Goal: Information Seeking & Learning: Check status

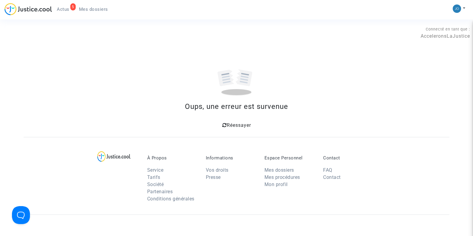
click at [235, 125] on span "Réessayer" at bounding box center [239, 125] width 24 height 6
click at [60, 14] on div "5 Actus Mes dossiers" at bounding box center [58, 11] width 108 height 16
click at [63, 7] on span "Actus" at bounding box center [63, 9] width 13 height 5
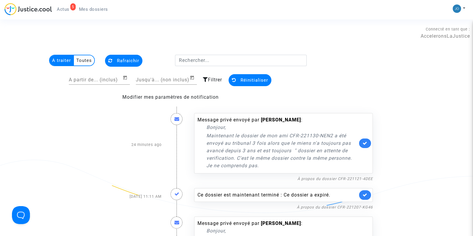
click at [102, 8] on span "Mes dossiers" at bounding box center [93, 9] width 29 height 5
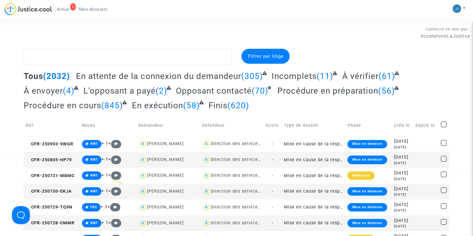
click at [67, 10] on span "Actus" at bounding box center [63, 9] width 13 height 5
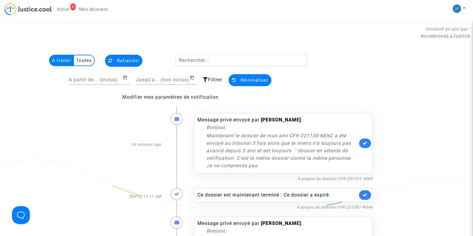
click at [93, 11] on span "Mes dossiers" at bounding box center [93, 9] width 29 height 5
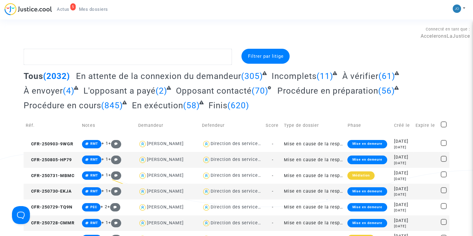
click at [268, 55] on span "Filtrer par litige" at bounding box center [266, 56] width 36 height 5
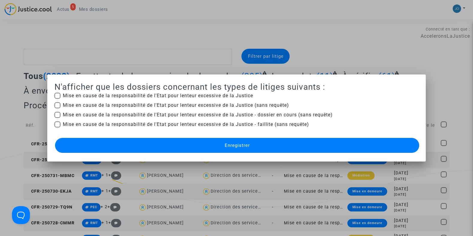
click at [355, 38] on div at bounding box center [236, 118] width 473 height 236
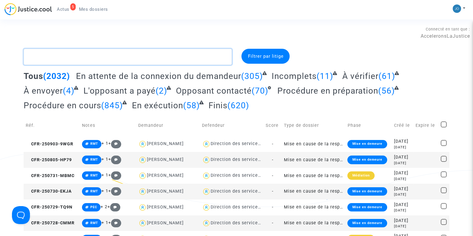
click at [101, 53] on textarea at bounding box center [128, 57] width 208 height 16
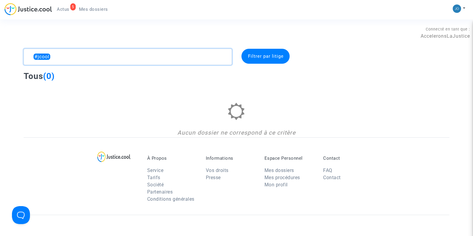
click at [101, 53] on textarea at bounding box center [128, 57] width 208 height 16
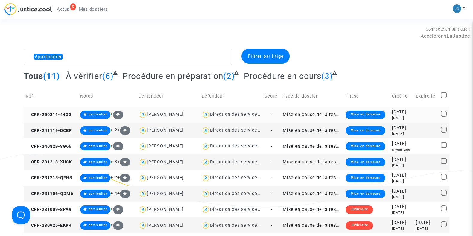
click at [397, 116] on div "[DATE]" at bounding box center [402, 118] width 20 height 5
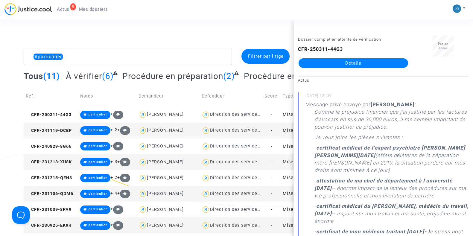
click at [1, 118] on div "#particulier Filtrer par litige Tous (11) À vérifier (6) Procédure en préparati…" at bounding box center [236, 165] width 473 height 232
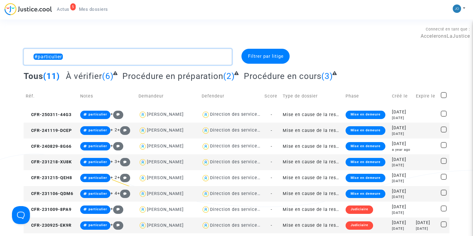
click at [140, 55] on textarea at bounding box center [128, 57] width 208 height 16
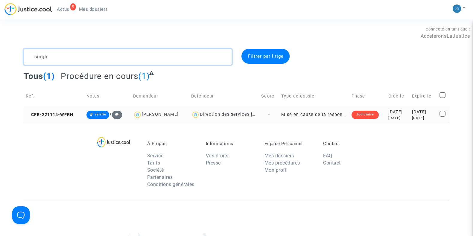
type textarea "singh"
click at [403, 114] on td "[DATE] [DATE]" at bounding box center [399, 115] width 24 height 16
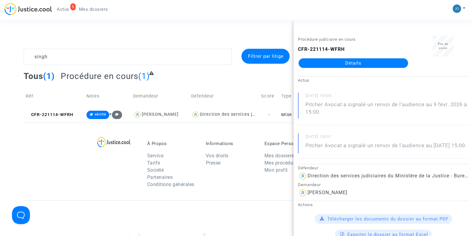
click at [360, 60] on link "Détails" at bounding box center [354, 63] width 110 height 10
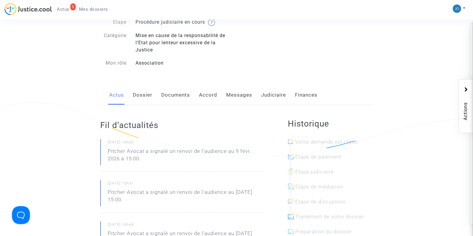
scroll to position [50, 0]
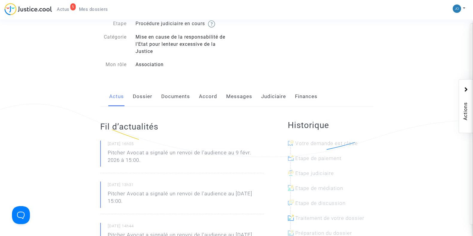
click at [266, 100] on link "Judiciaire" at bounding box center [273, 97] width 25 height 20
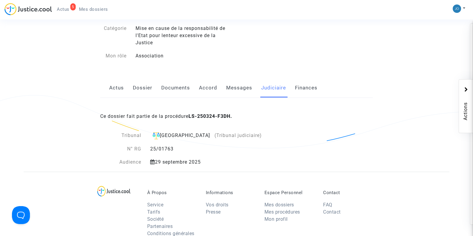
scroll to position [60, 0]
click at [207, 179] on div "À Propos Service Tarifs Société Partenaires Conditions générales Informations V…" at bounding box center [237, 210] width 426 height 78
click at [179, 89] on link "Documents" at bounding box center [175, 87] width 29 height 20
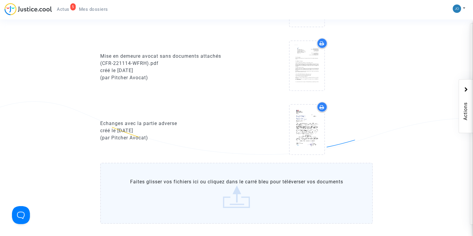
scroll to position [316, 0]
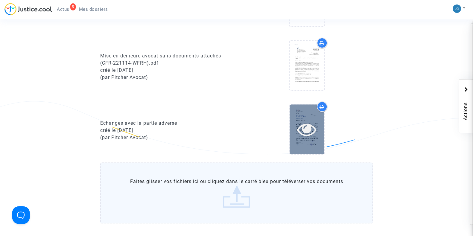
click at [305, 131] on icon at bounding box center [306, 129] width 19 height 19
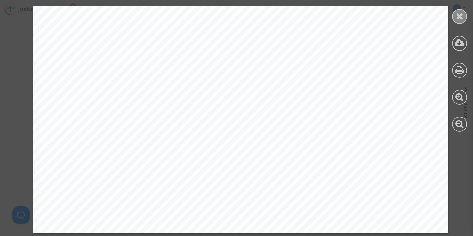
click at [458, 19] on icon at bounding box center [459, 16] width 7 height 9
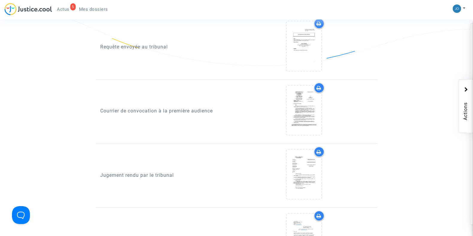
scroll to position [668, 0]
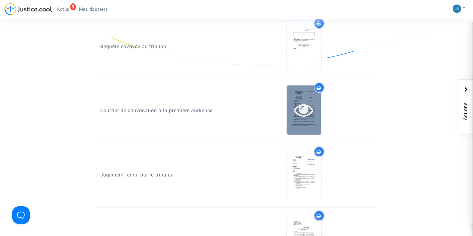
click at [302, 108] on icon at bounding box center [303, 109] width 19 height 19
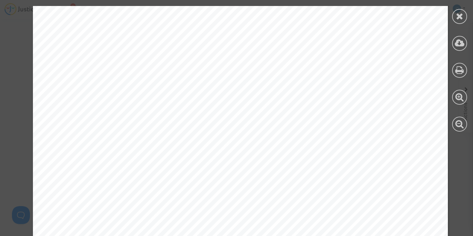
scroll to position [856, 0]
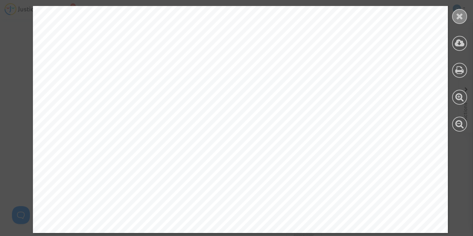
click at [461, 13] on icon at bounding box center [459, 16] width 7 height 9
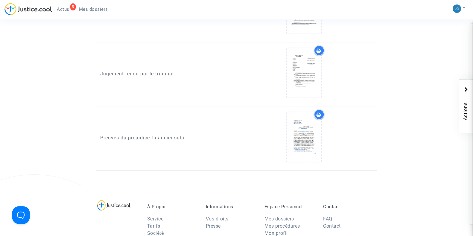
scroll to position [771, 0]
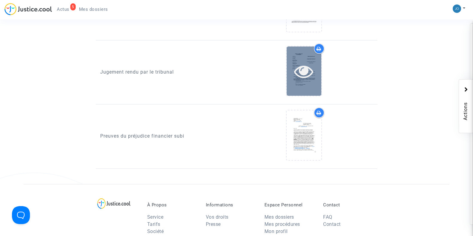
click at [304, 71] on icon at bounding box center [303, 71] width 19 height 19
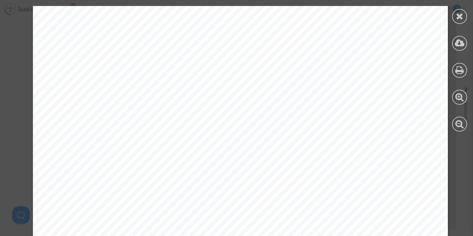
scroll to position [0, 0]
click at [460, 14] on icon at bounding box center [459, 16] width 7 height 9
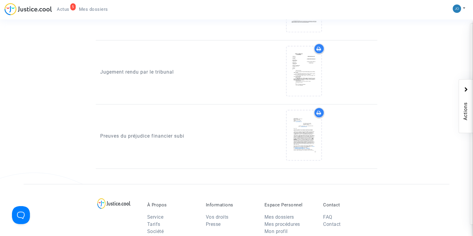
click at [244, 184] on div "À Propos Service Tarifs Société Partenaires Conditions générales Informations V…" at bounding box center [237, 223] width 426 height 78
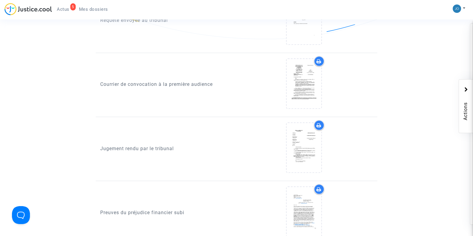
scroll to position [697, 0]
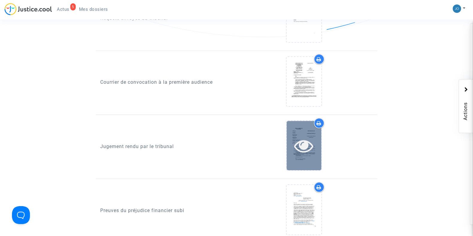
click at [306, 149] on icon at bounding box center [303, 145] width 19 height 19
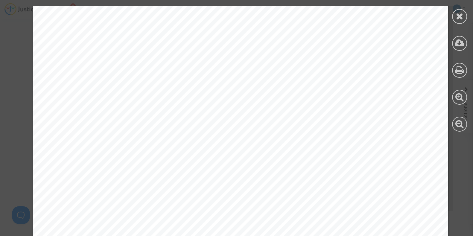
scroll to position [1397, 0]
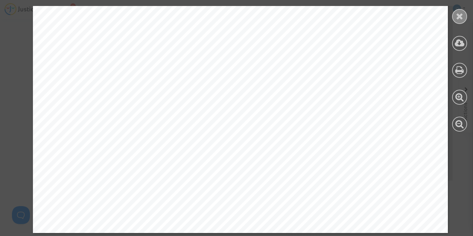
click at [463, 16] on icon at bounding box center [459, 16] width 7 height 9
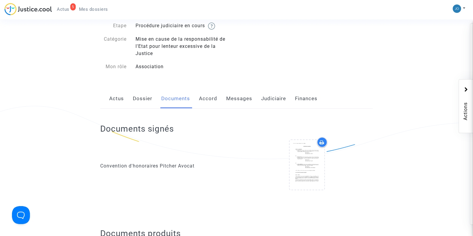
scroll to position [0, 0]
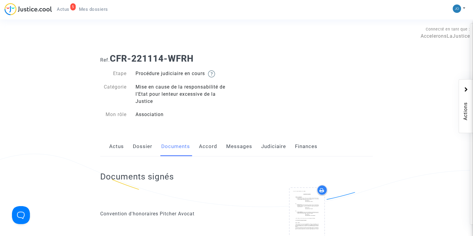
click at [272, 158] on div "Documents signés Convention d'honoraires [PERSON_NAME]" at bounding box center [236, 209] width 273 height 105
click at [270, 153] on link "Judiciaire" at bounding box center [273, 147] width 25 height 20
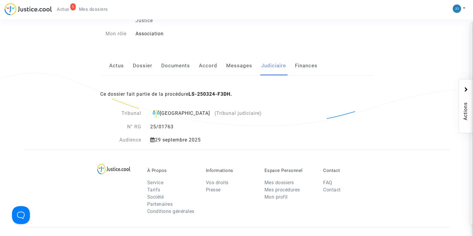
scroll to position [105, 0]
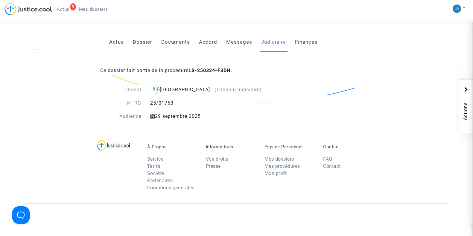
click at [197, 69] on b "LS-250324-F3DH." at bounding box center [211, 71] width 44 height 6
click at [204, 71] on b "LS-250324-F3DH." at bounding box center [211, 71] width 44 height 6
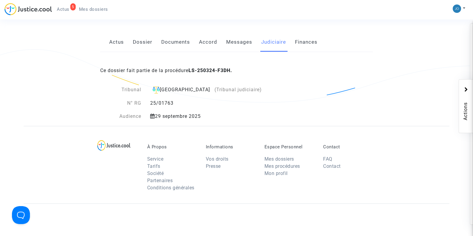
click at [259, 102] on div "25/01763" at bounding box center [206, 103] width 121 height 7
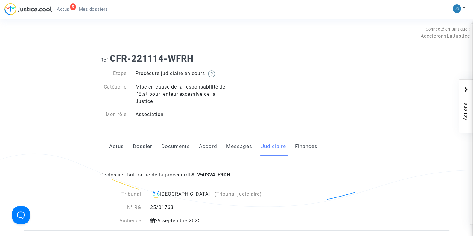
click at [219, 176] on b "LS-250324-F3DH." at bounding box center [211, 175] width 44 height 6
click at [221, 99] on div "Mise en cause de la responsabilité de l'Etat pour lenteur excessive de la Justi…" at bounding box center [184, 95] width 106 height 22
click at [295, 76] on div "Ref. CFR-221114-WFRH Etape Procédure judiciaire en cours Catégorie Mise en caus…" at bounding box center [237, 87] width 282 height 76
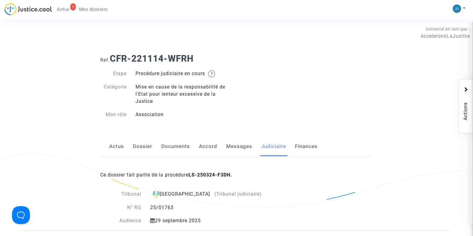
click at [74, 77] on ng-component "Ref. CFR-221114-WFRH Etape Procédure judiciaire en cours Catégorie Mise en caus…" at bounding box center [237, 140] width 426 height 182
click at [110, 10] on link "Mes dossiers" at bounding box center [93, 9] width 39 height 9
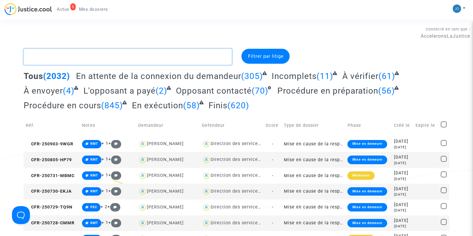
click at [124, 53] on textarea at bounding box center [128, 57] width 208 height 16
paste textarea "#DALpost2020"
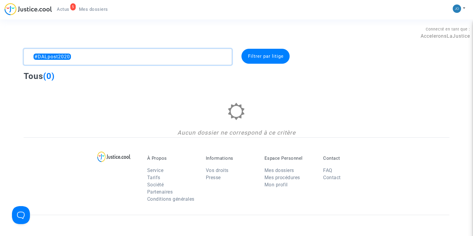
type textarea "#DALpost202"
click at [124, 53] on textarea at bounding box center [128, 57] width 208 height 16
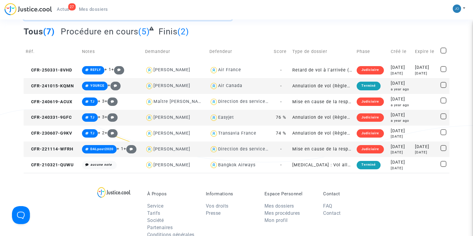
scroll to position [45, 0]
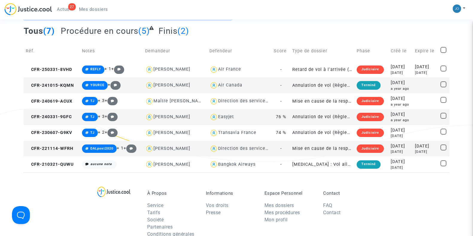
type textarea "singh"
click at [393, 146] on div "[DATE]" at bounding box center [401, 146] width 20 height 7
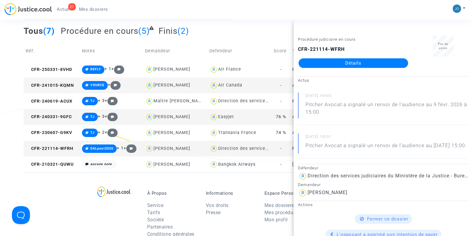
click at [342, 63] on link "Détails" at bounding box center [354, 63] width 110 height 10
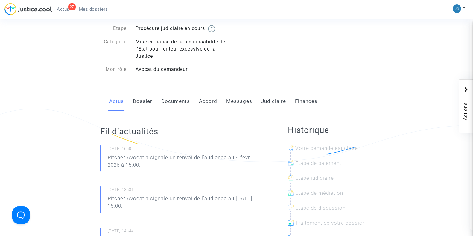
click at [169, 107] on link "Documents" at bounding box center [175, 102] width 29 height 20
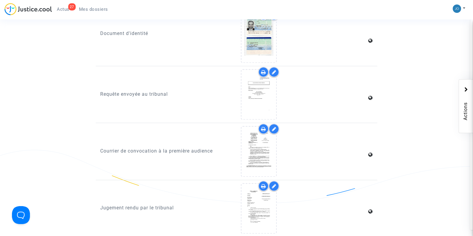
scroll to position [1063, 0]
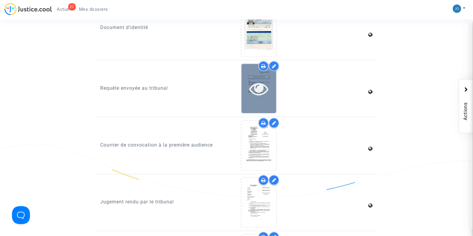
click at [258, 82] on icon at bounding box center [258, 88] width 19 height 19
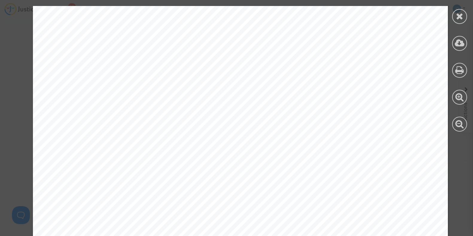
scroll to position [684, 0]
drag, startPoint x: 103, startPoint y: 24, endPoint x: 140, endPoint y: 47, distance: 43.5
click at [140, 47] on div "2 Objet de la demande Monsieur [PERSON_NAME] entend obtenir la condamnation de …" at bounding box center [240, 130] width 415 height 537
copy div "Monsieur [PERSON_NAME] a été déclaré prioritaire par la Commission de médiation…"
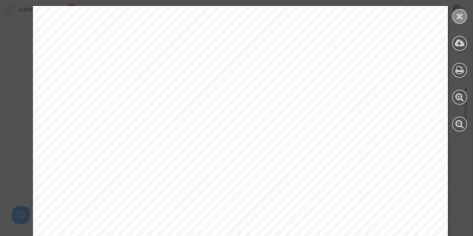
click at [460, 13] on icon at bounding box center [459, 16] width 7 height 9
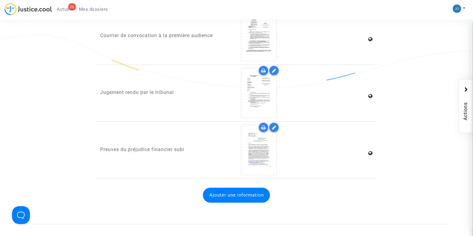
scroll to position [1173, 0]
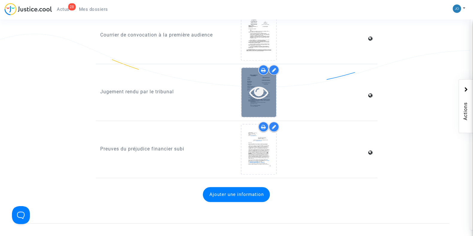
click at [255, 90] on icon at bounding box center [258, 92] width 19 height 19
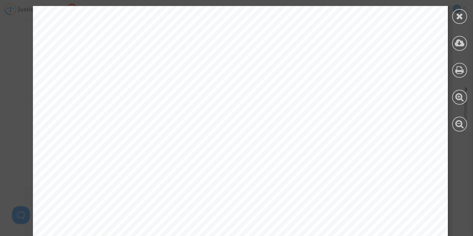
scroll to position [1258, 0]
click at [459, 18] on icon at bounding box center [459, 16] width 7 height 9
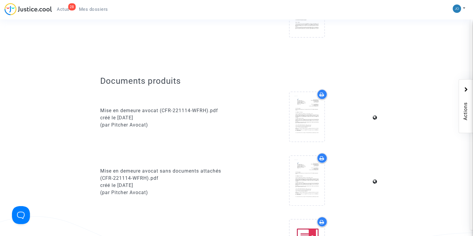
scroll to position [0, 0]
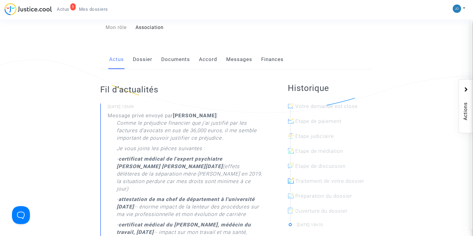
scroll to position [95, 0]
click at [168, 61] on link "Documents" at bounding box center [175, 59] width 29 height 20
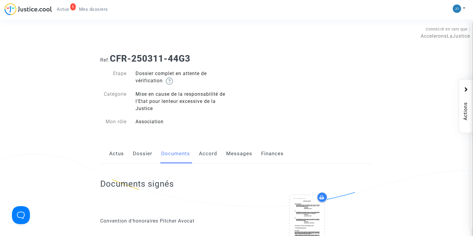
click at [241, 152] on link "Messages" at bounding box center [239, 154] width 26 height 20
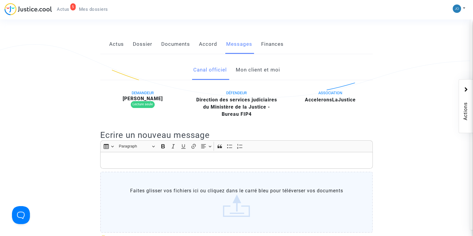
scroll to position [110, 0]
click at [261, 67] on link "Mon client et moi" at bounding box center [258, 70] width 44 height 20
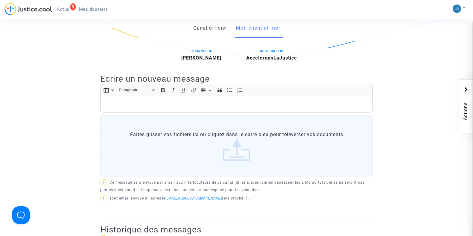
scroll to position [130, 0]
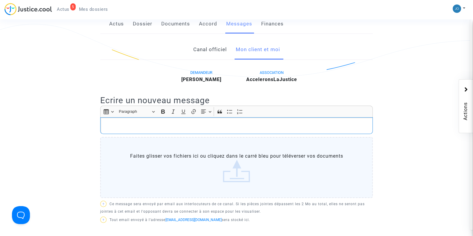
click at [237, 126] on p "Rich Text Editor, main" at bounding box center [237, 125] width 266 height 7
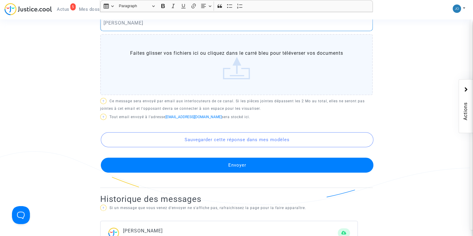
scroll to position [267, 0]
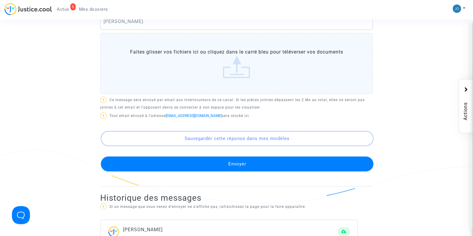
click at [248, 160] on button "Envoyer" at bounding box center [237, 164] width 273 height 15
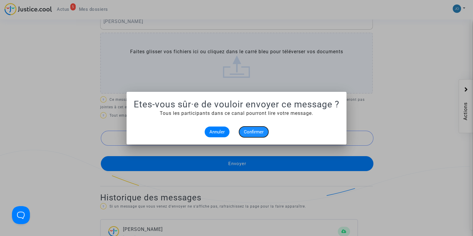
click at [249, 135] on button "Confirmer" at bounding box center [253, 132] width 29 height 11
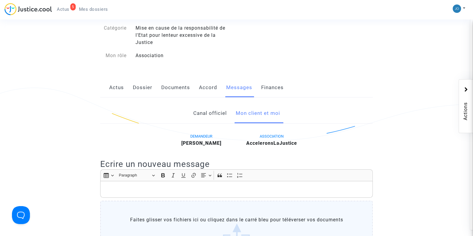
scroll to position [63, 0]
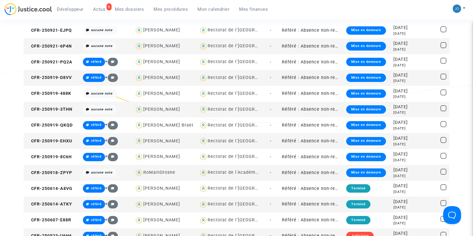
scroll to position [84, 0]
click at [174, 9] on span "Mes procédures" at bounding box center [171, 9] width 34 height 5
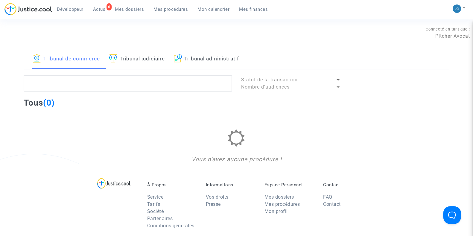
click at [137, 58] on link "Tribunal judiciaire" at bounding box center [137, 59] width 56 height 20
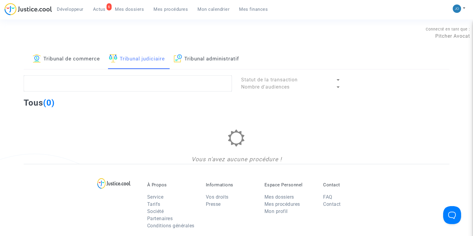
click at [116, 94] on lawsuits-list "Statut de la transaction Nombre d'audiences Tous (0) Vous n'avez aucune procédu…" at bounding box center [237, 119] width 426 height 89
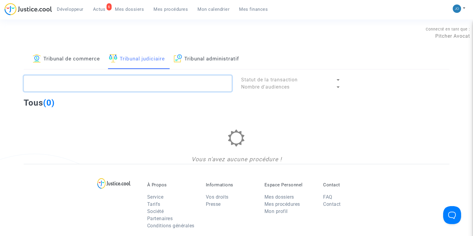
click at [111, 88] on textarea at bounding box center [128, 83] width 208 height 16
type textarea "F3DH"
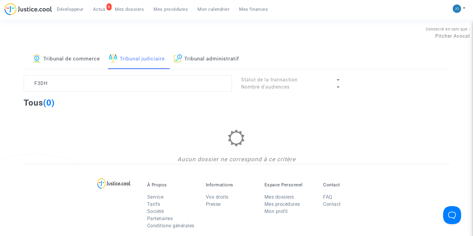
click at [134, 8] on span "Mes dossiers" at bounding box center [129, 9] width 29 height 5
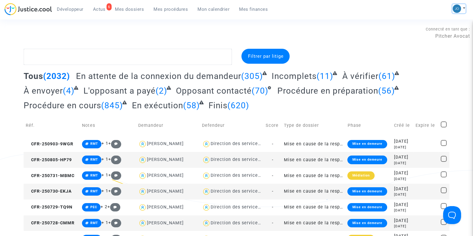
click at [463, 8] on button at bounding box center [459, 8] width 13 height 9
click at [418, 33] on link "Changer de compte" at bounding box center [435, 31] width 60 height 10
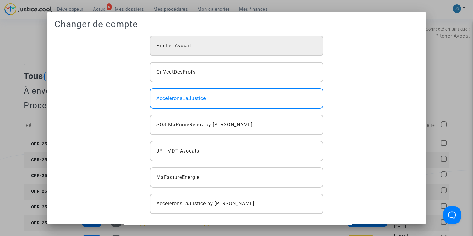
click at [225, 46] on div "Pitcher Avocat" at bounding box center [236, 46] width 173 height 20
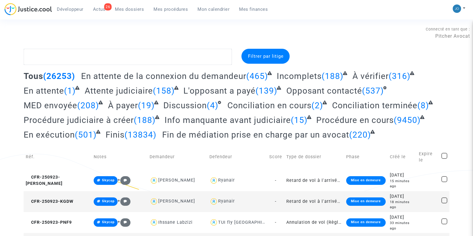
type textarea "#DALpost2020"
